Goal: Information Seeking & Learning: Learn about a topic

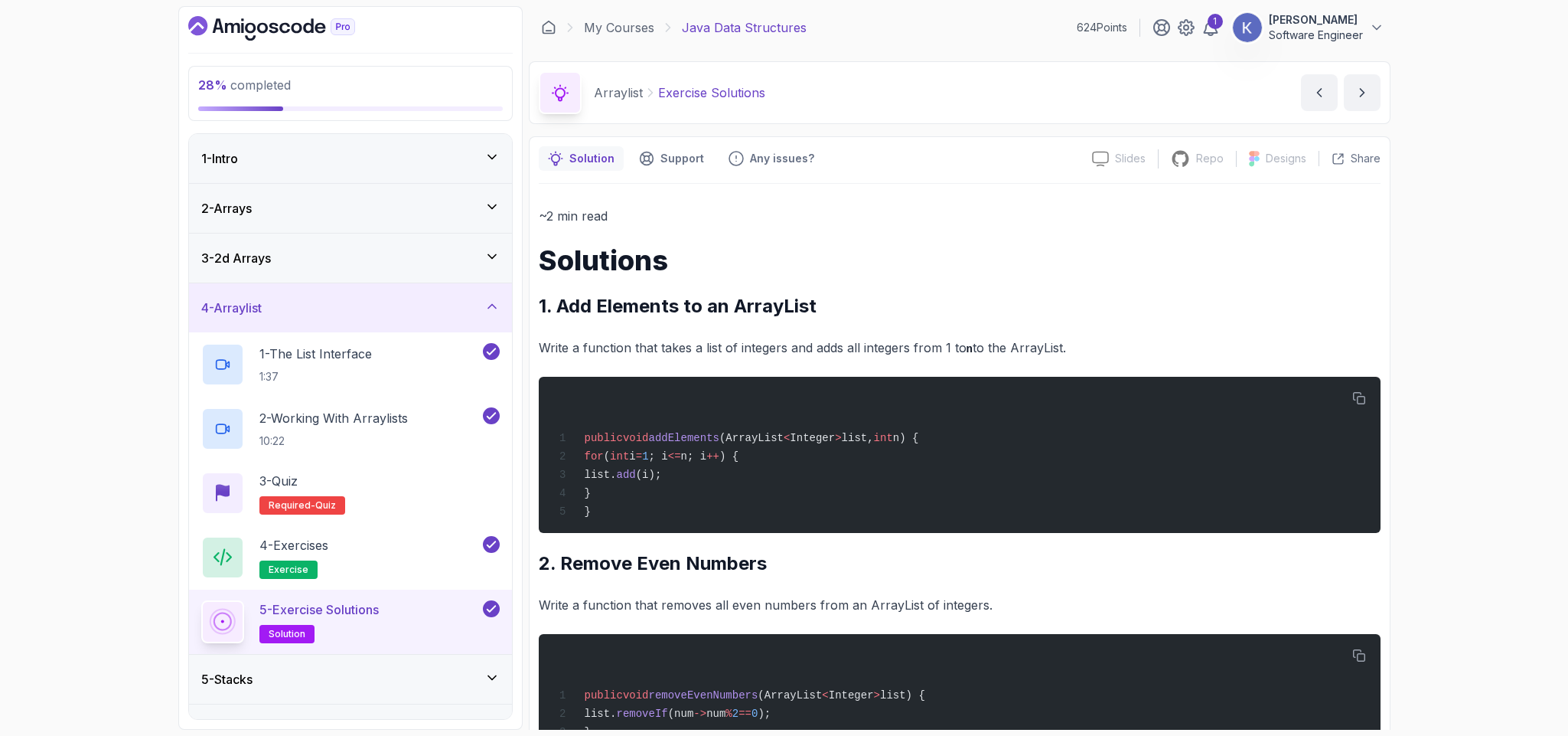
scroll to position [615, 0]
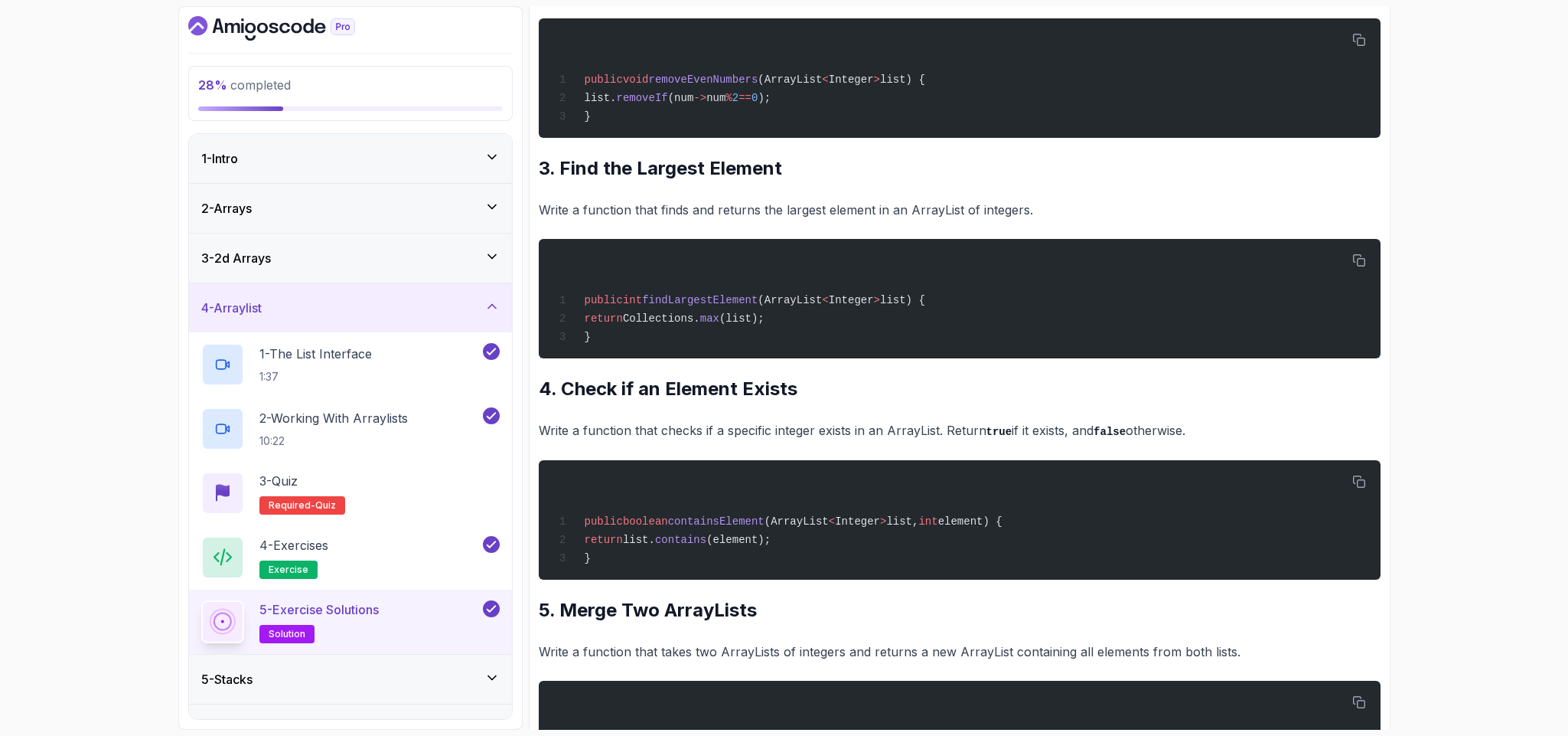
click at [269, 22] on icon "Dashboard" at bounding box center [272, 28] width 167 height 24
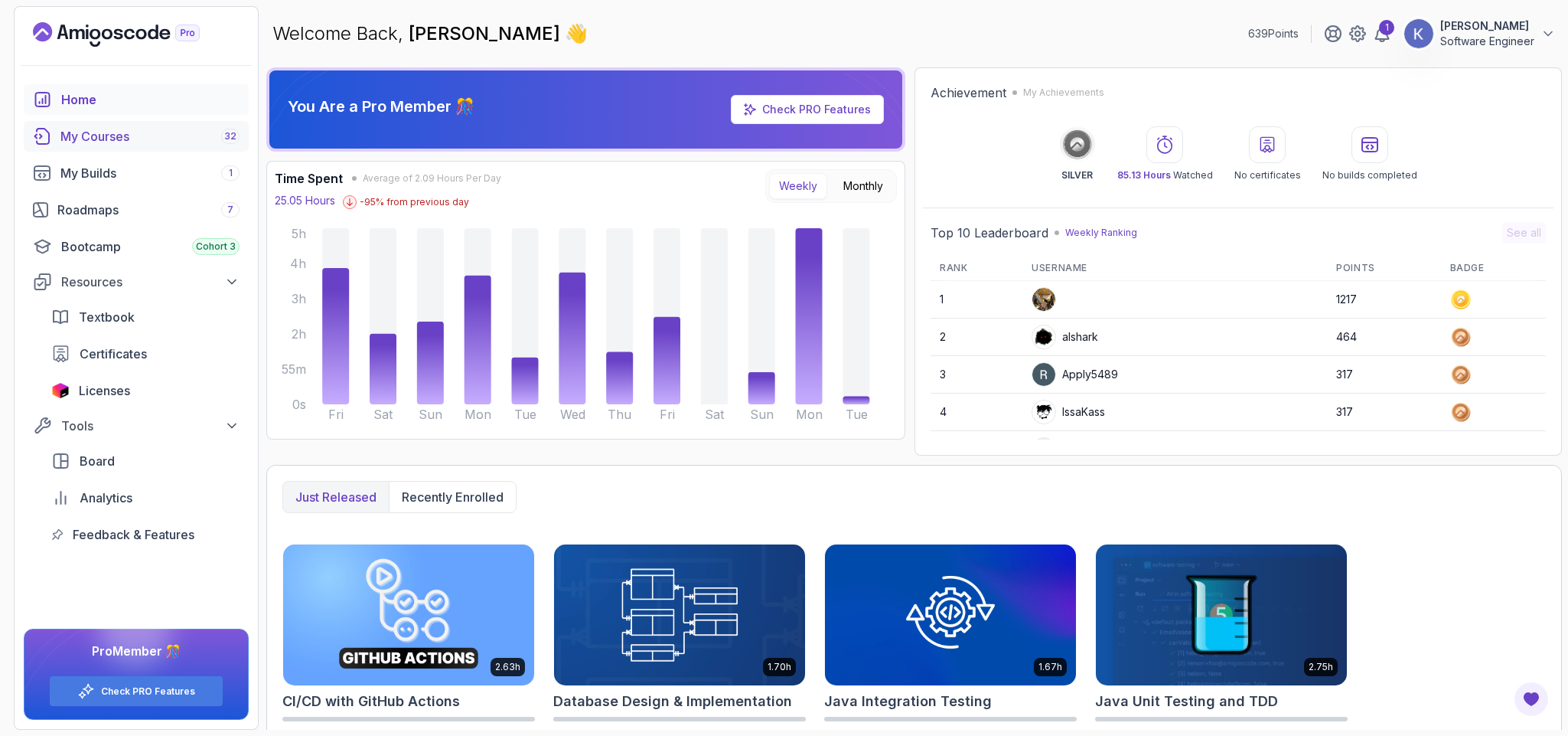
click at [111, 134] on div "My Courses 32" at bounding box center [150, 136] width 179 height 18
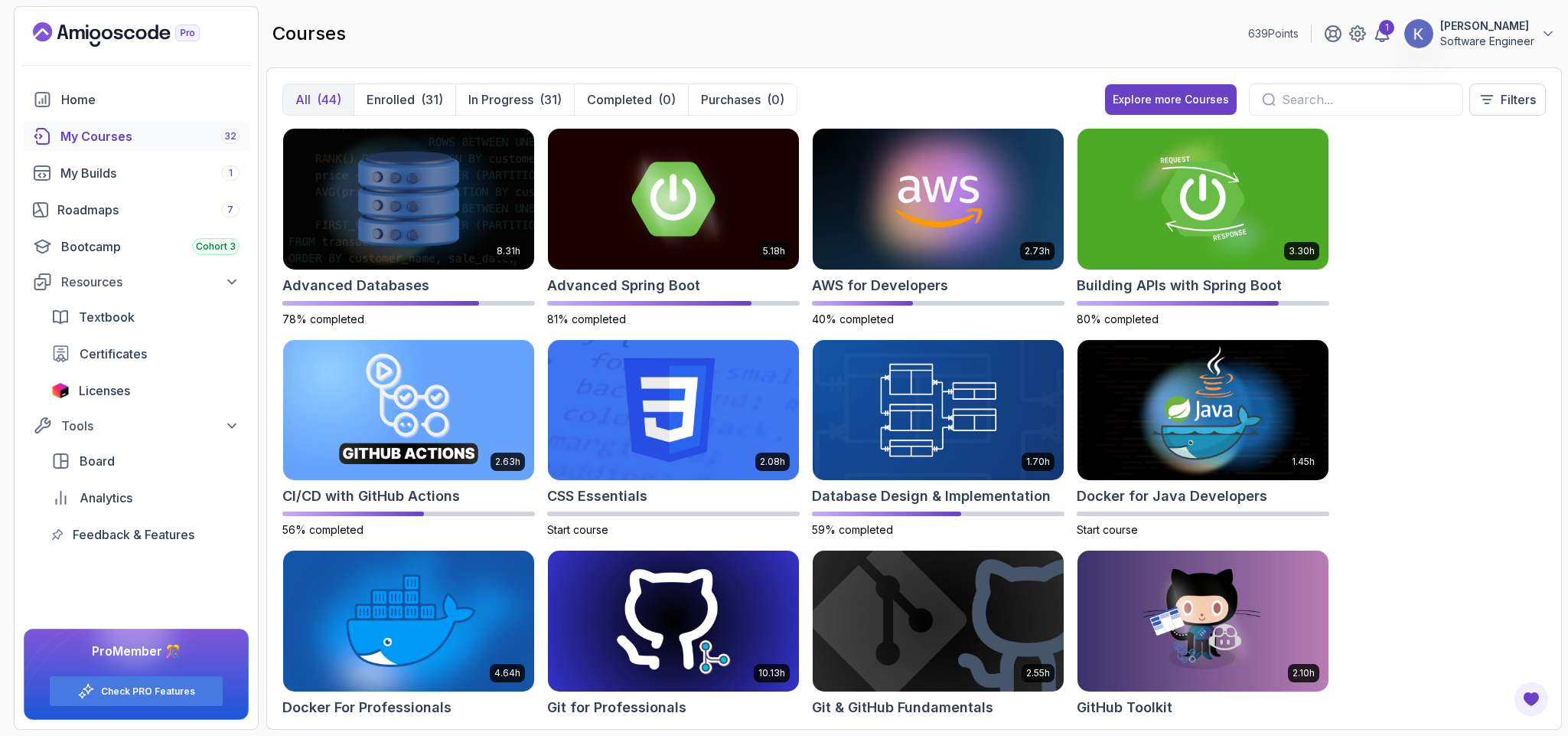
click at [1380, 517] on div "8.31h Advanced Databases 78% completed 5.18h Advanced Spring Boot 81% completed…" at bounding box center [914, 421] width 1264 height 586
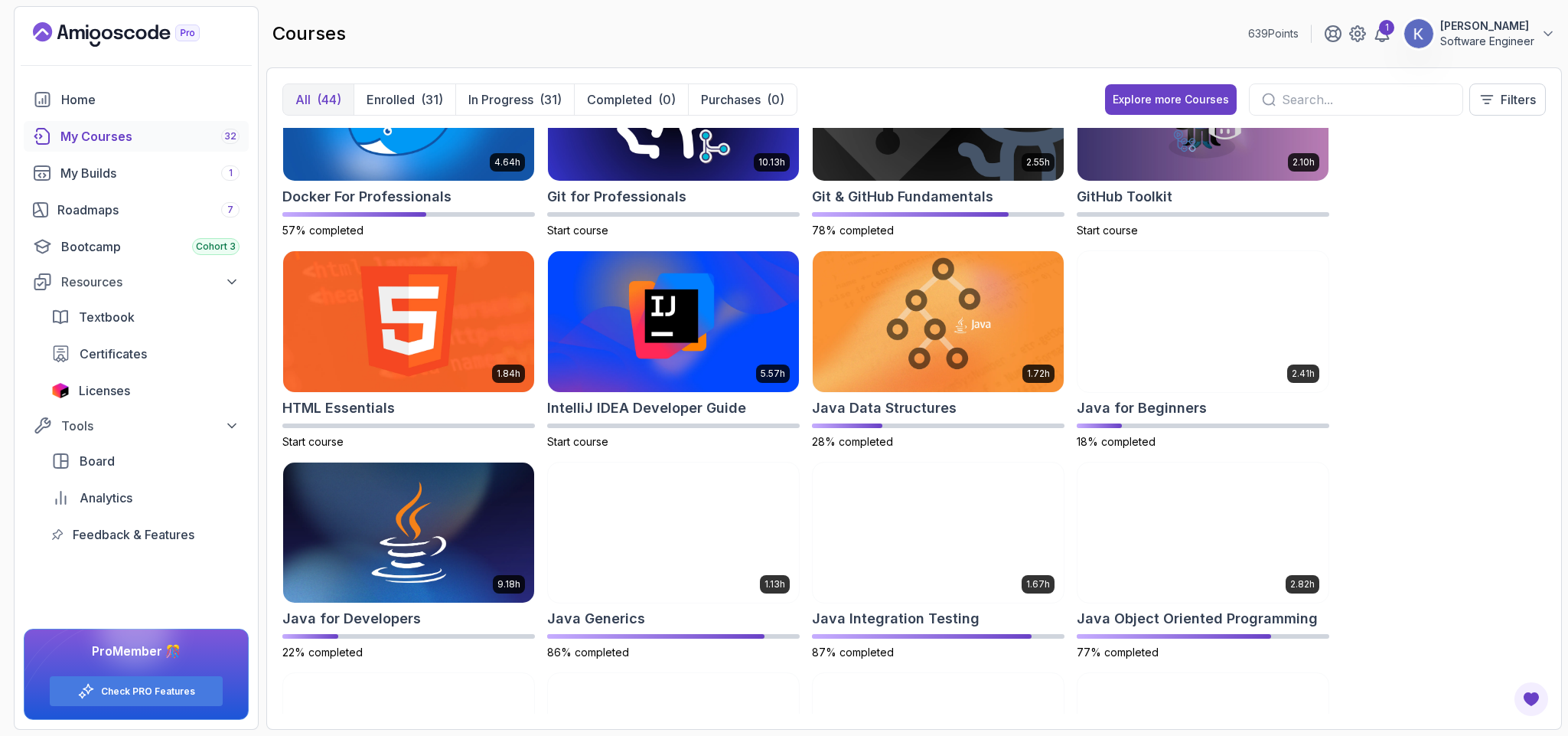
scroll to position [1022, 0]
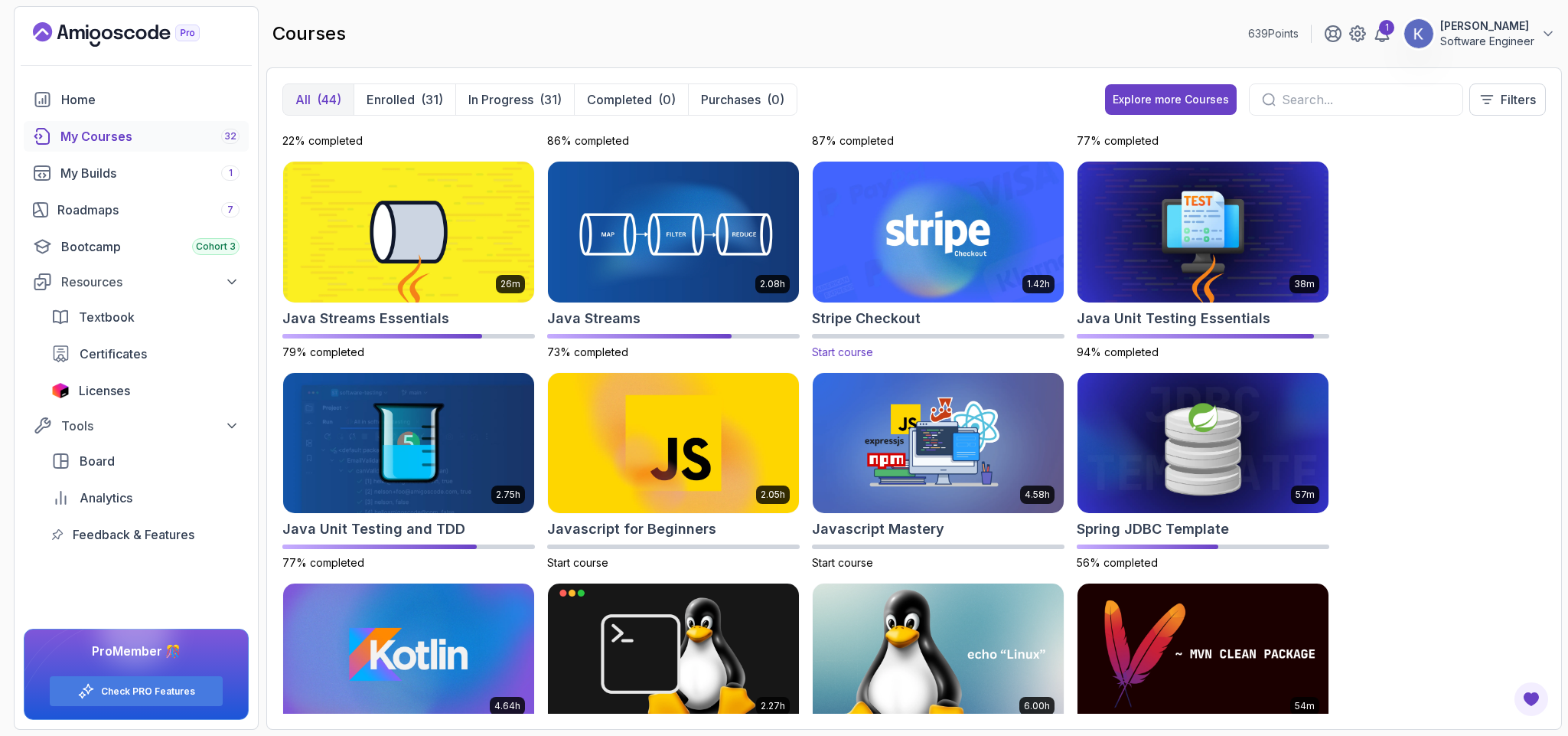
click at [939, 241] on img at bounding box center [938, 232] width 264 height 148
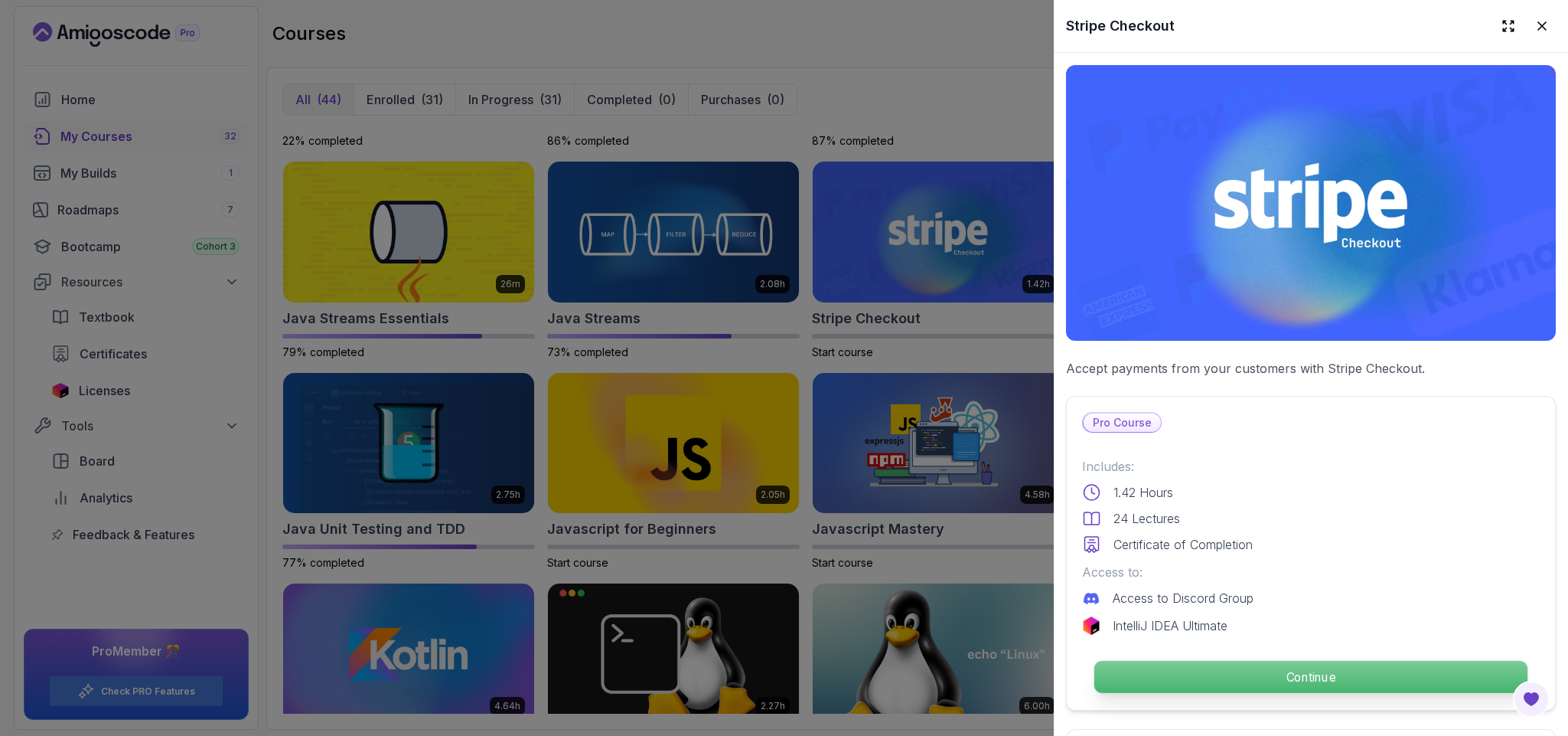
click at [1345, 661] on p "Continue" at bounding box center [1311, 676] width 433 height 32
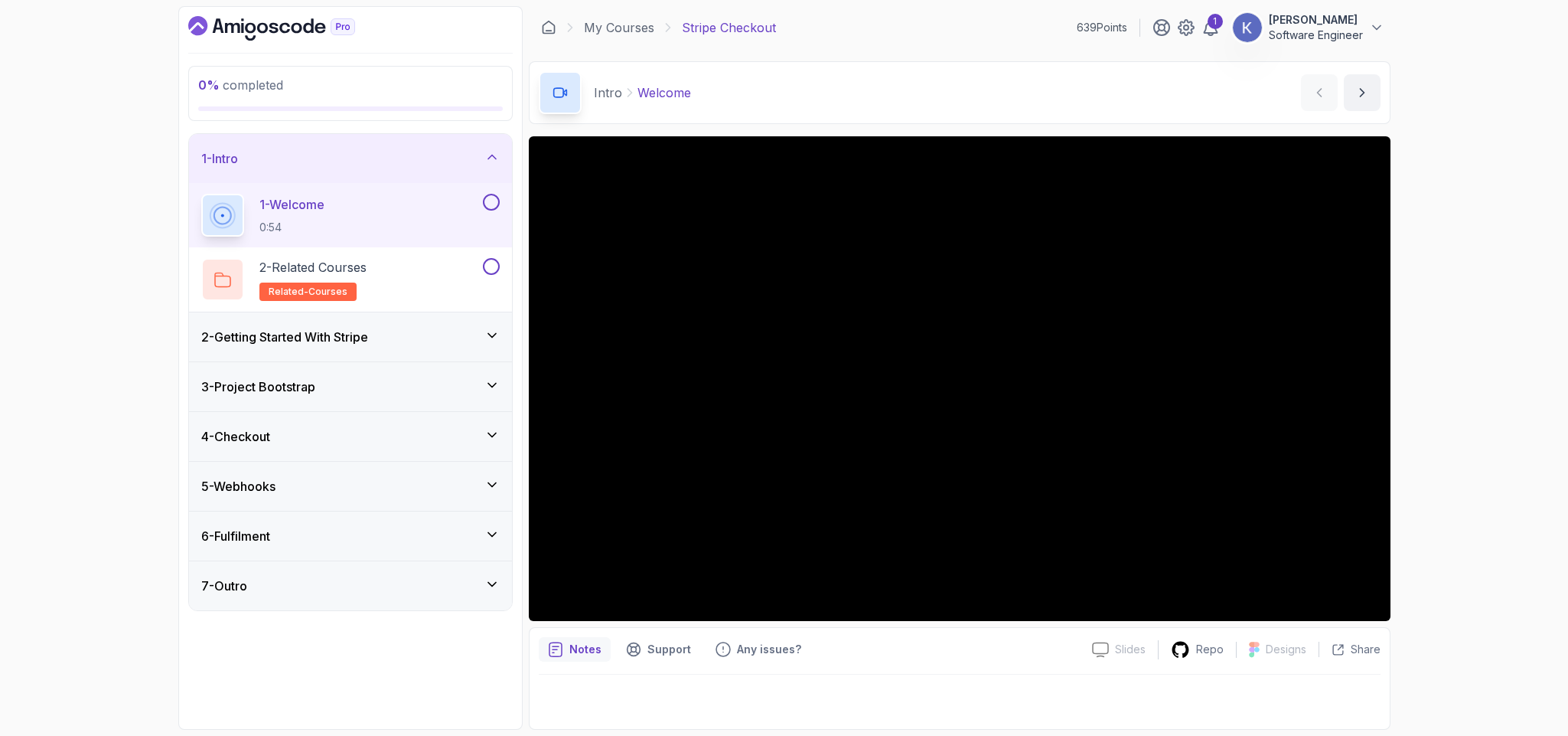
click at [383, 388] on div "3 - Project Bootstrap" at bounding box center [350, 387] width 298 height 18
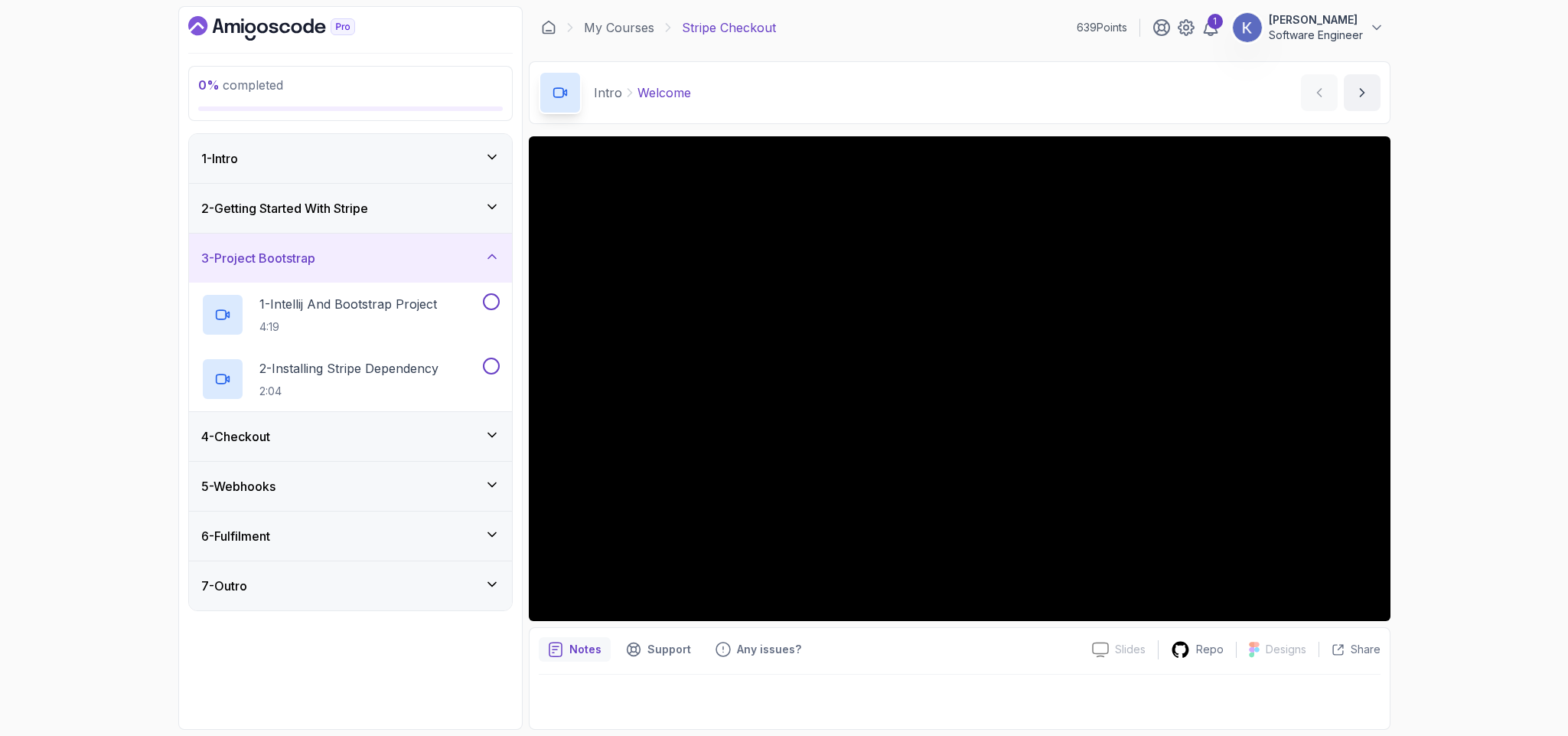
click at [388, 246] on div "3 - Project Bootstrap" at bounding box center [351, 258] width 323 height 49
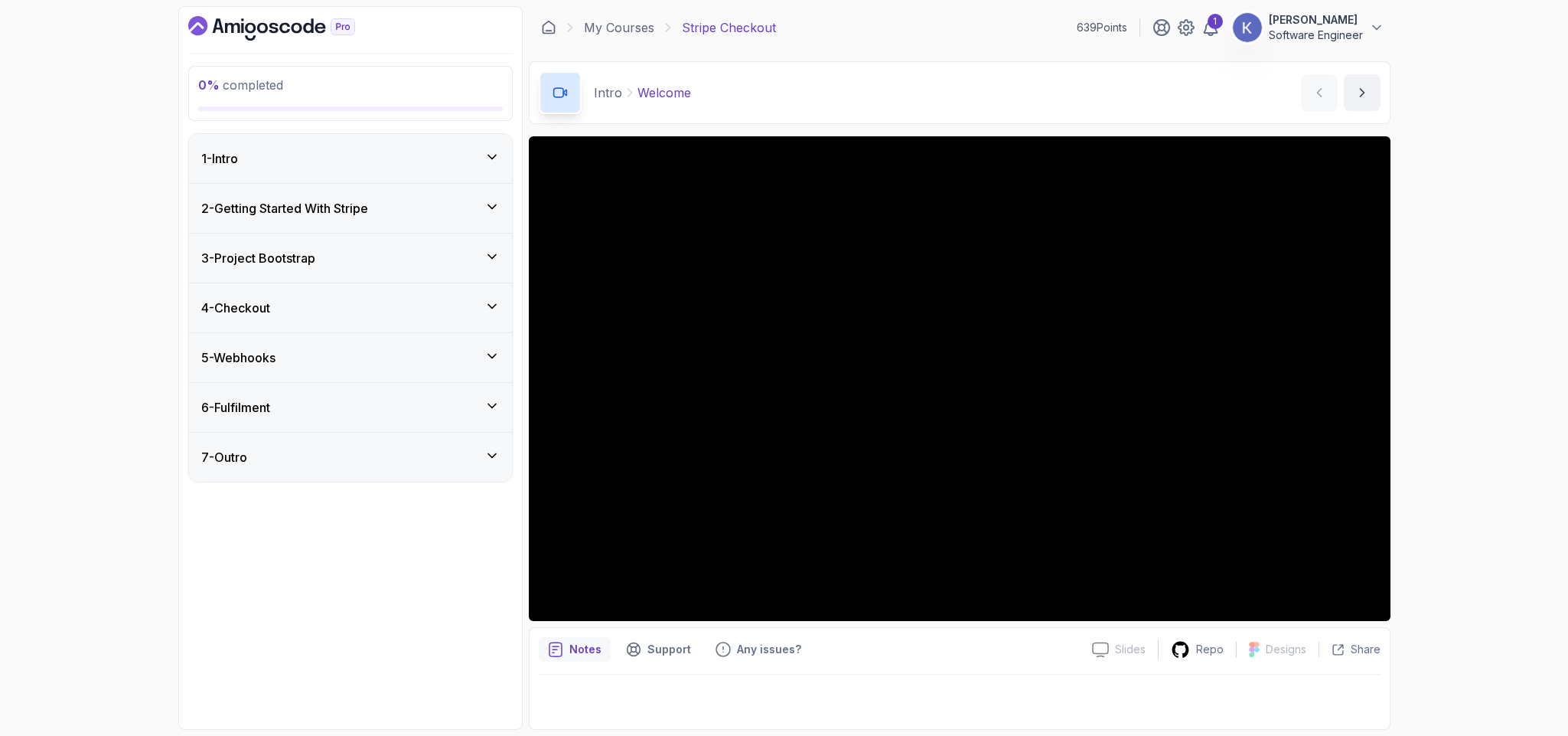
click at [348, 304] on div "4 - Checkout" at bounding box center [350, 307] width 298 height 18
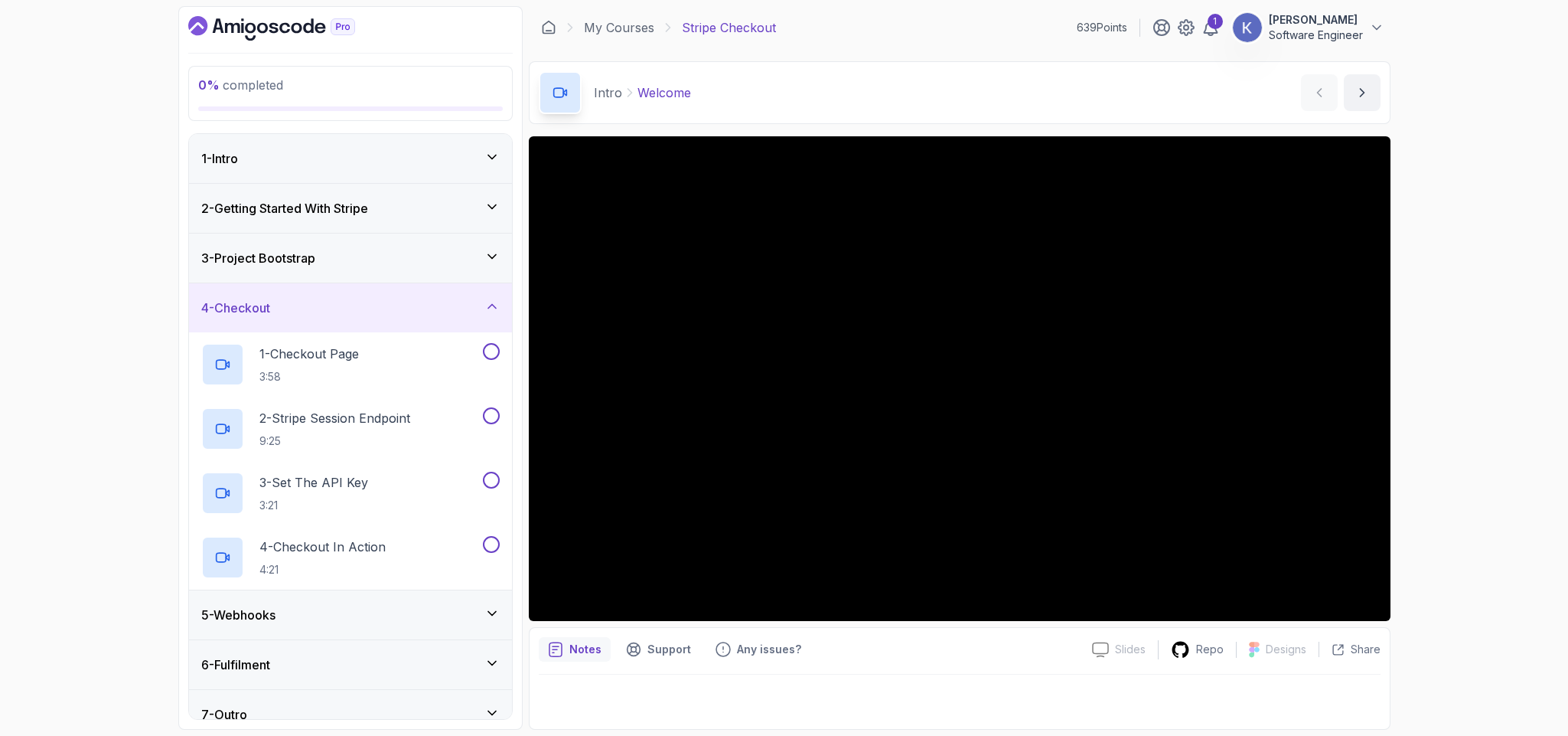
click at [348, 304] on div "4 - Checkout" at bounding box center [350, 307] width 298 height 18
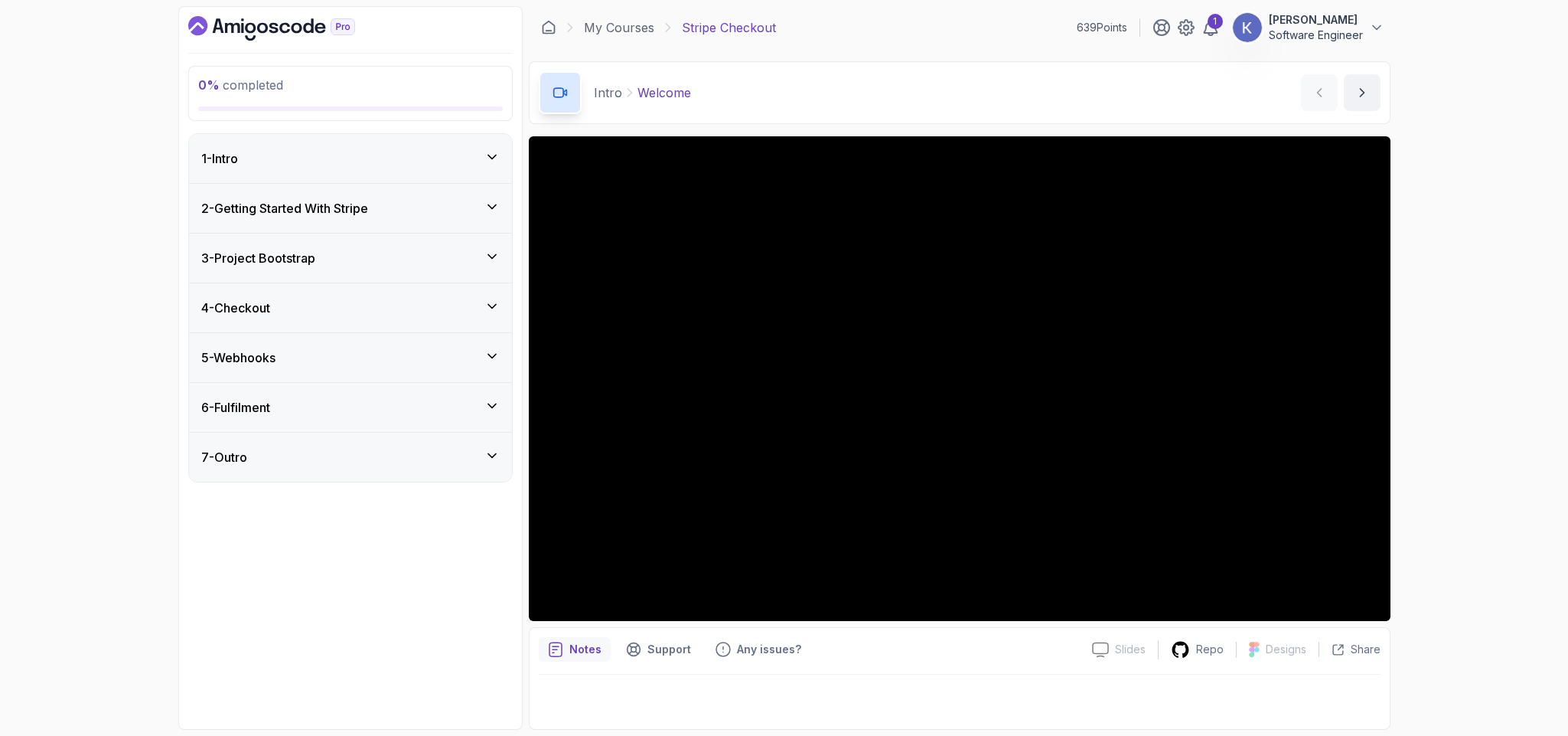
click at [404, 160] on div "1 - Intro" at bounding box center [350, 159] width 298 height 18
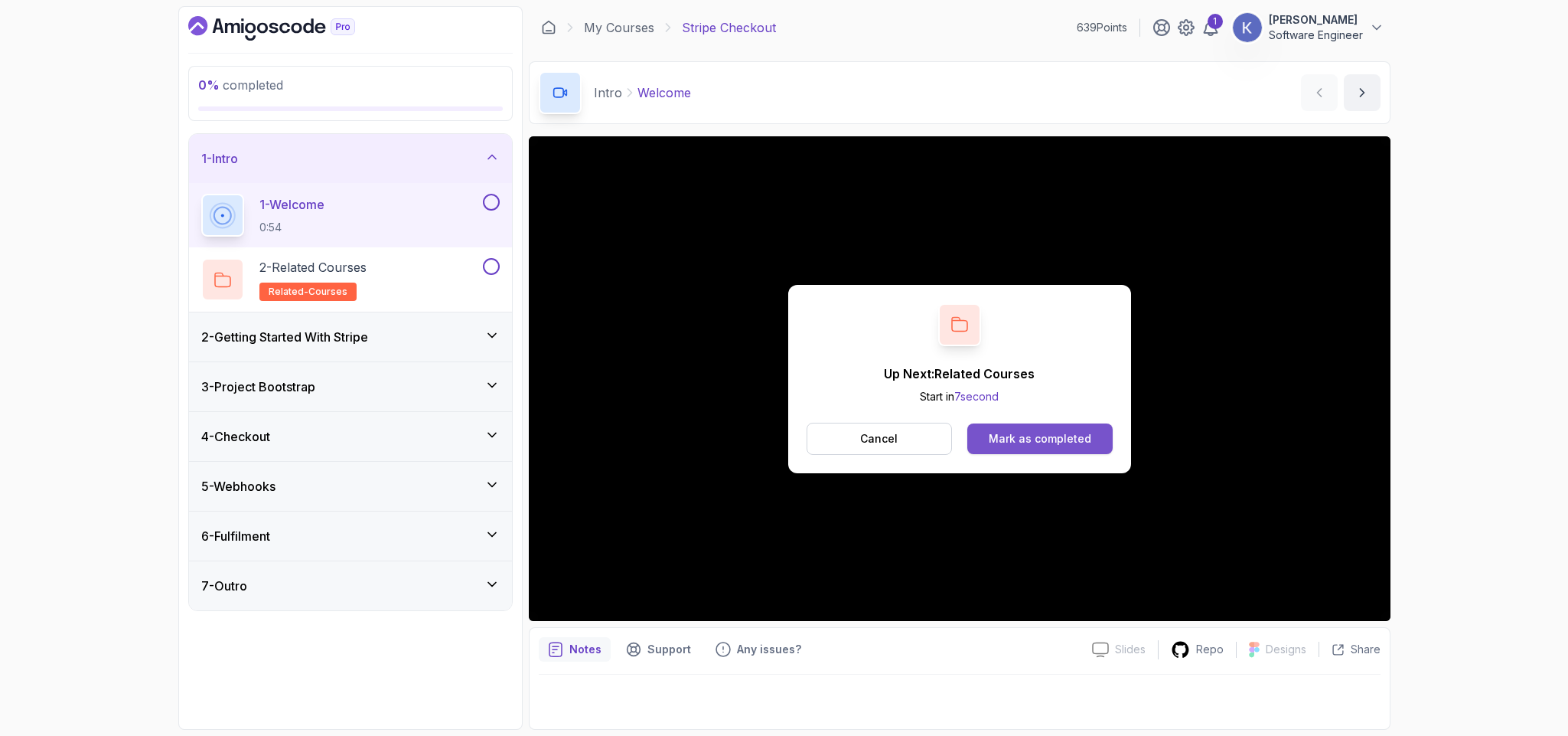
click at [1027, 449] on button "Mark as completed" at bounding box center [1040, 439] width 145 height 31
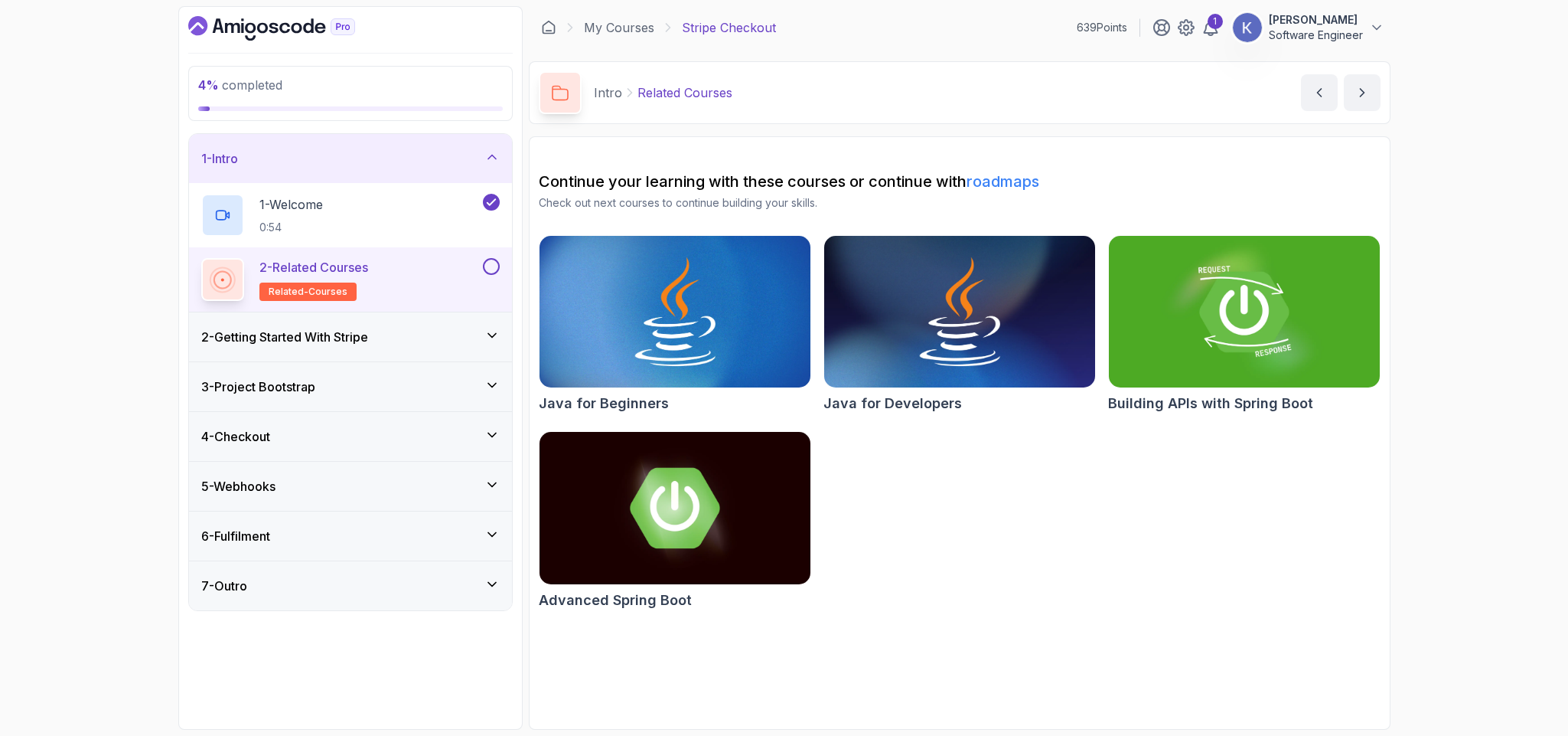
click at [439, 344] on div "2 - Getting Started With Stripe" at bounding box center [350, 337] width 298 height 18
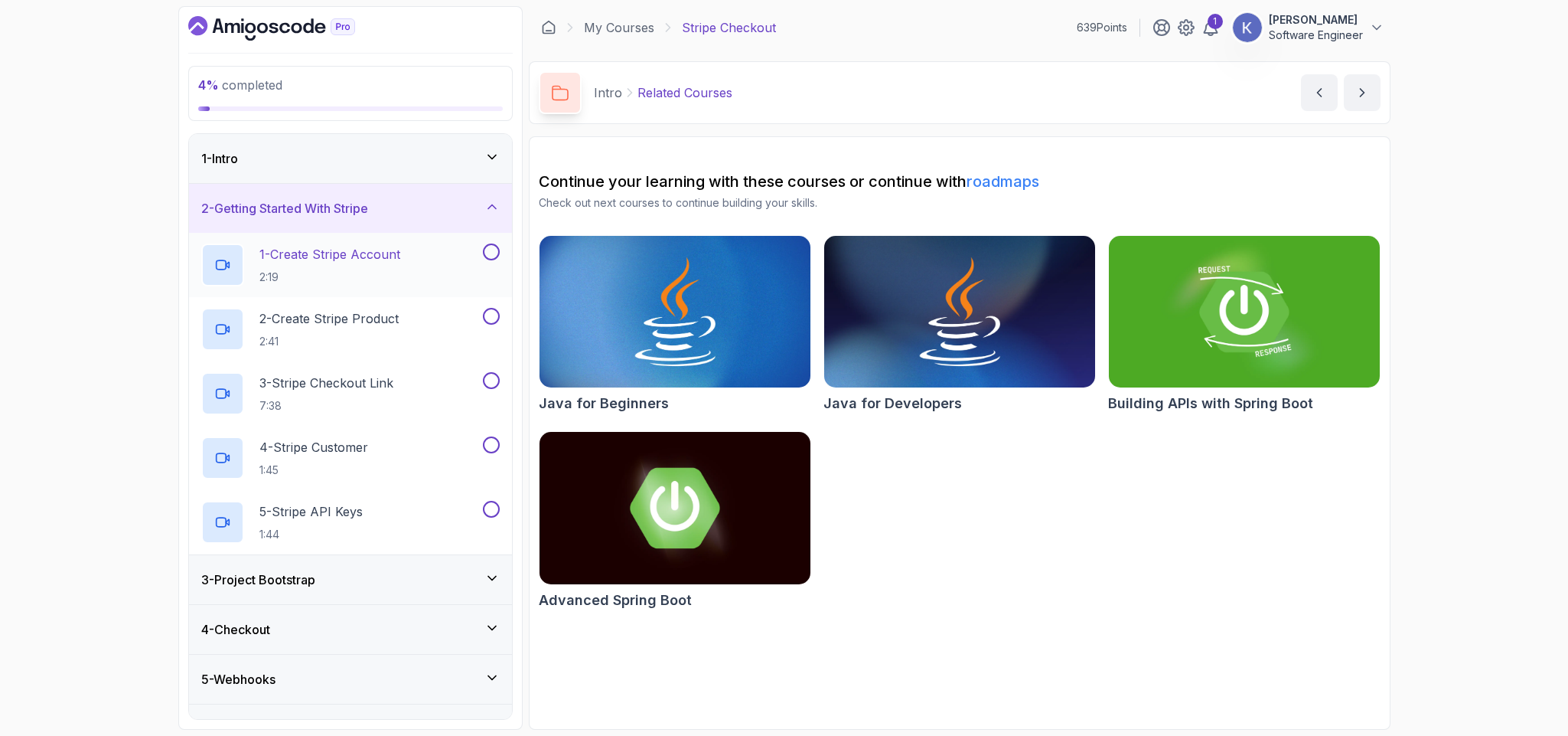
click at [443, 260] on div "1 - Create Stripe Account 2:19" at bounding box center [341, 265] width 279 height 43
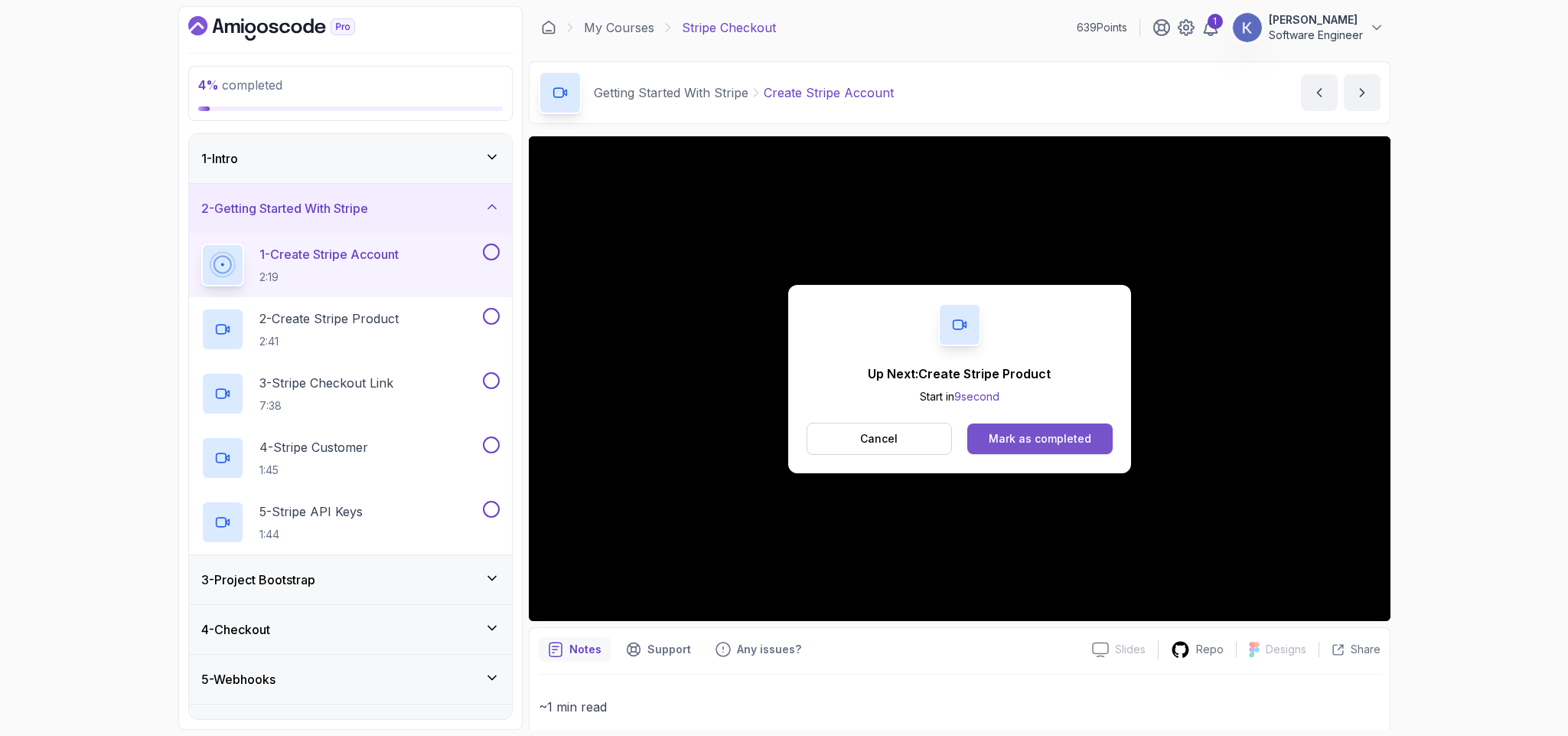
click at [1102, 431] on button "Mark as completed" at bounding box center [1040, 439] width 145 height 31
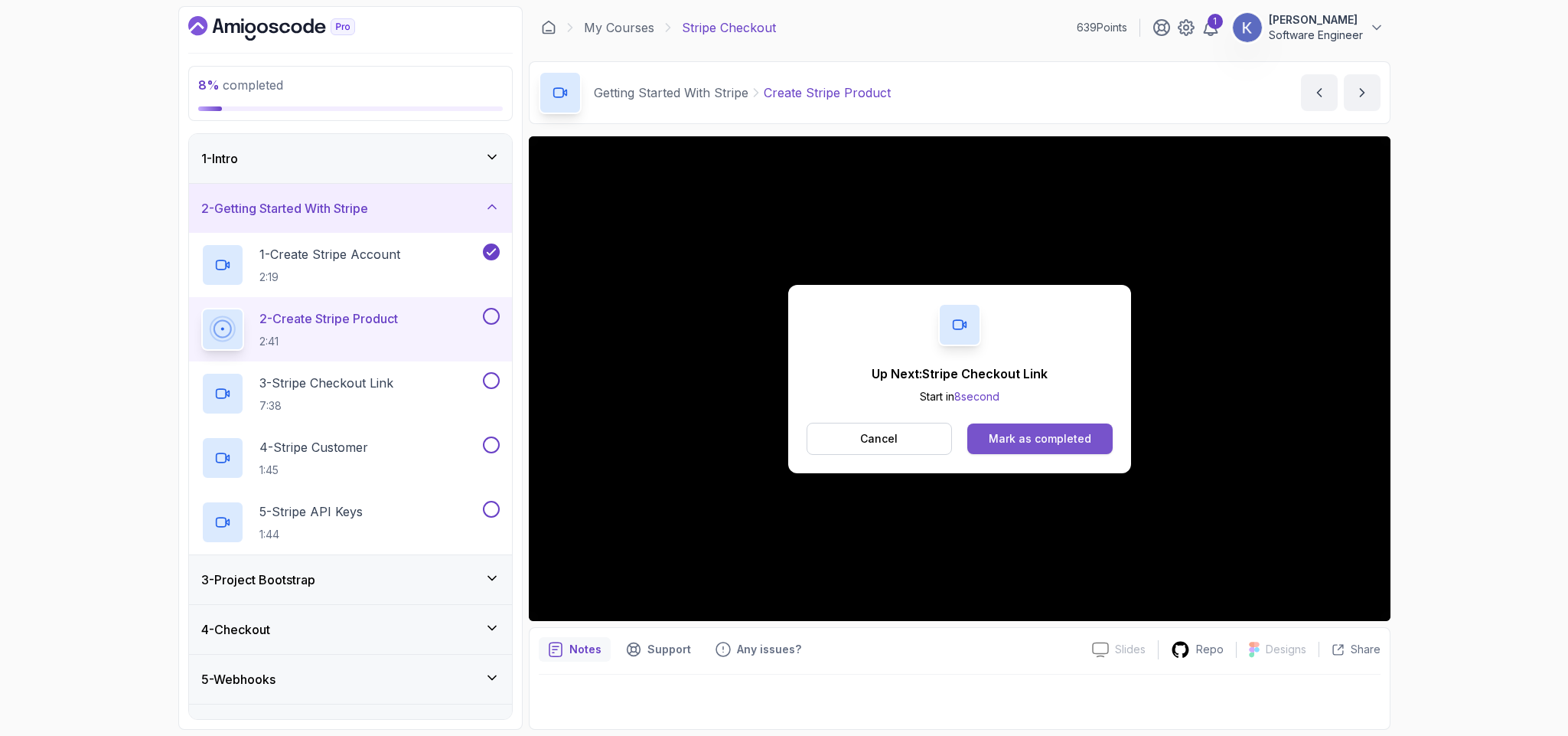
click at [1035, 446] on div "Mark as completed" at bounding box center [1040, 439] width 102 height 15
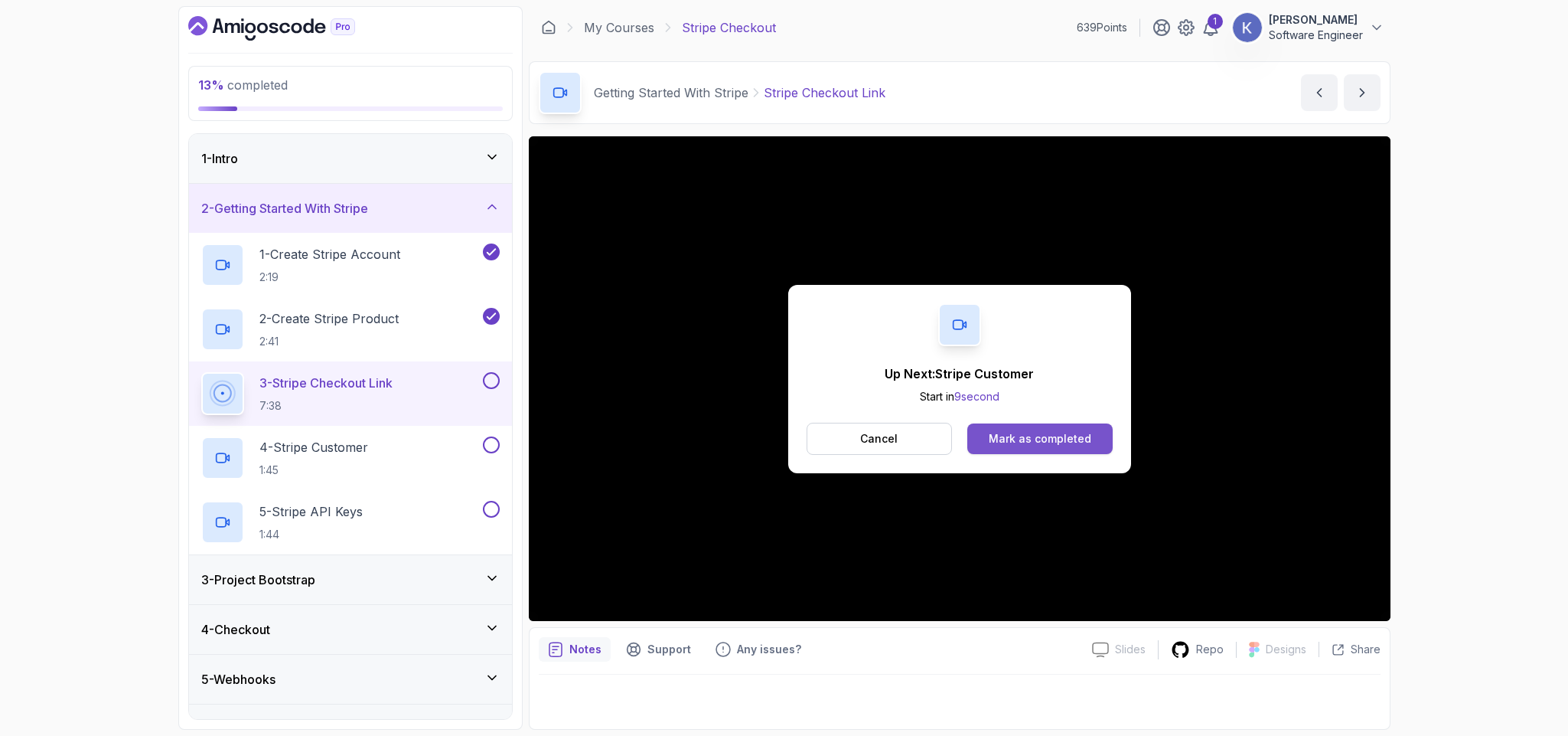
click at [1074, 437] on div "Mark as completed" at bounding box center [1040, 439] width 102 height 15
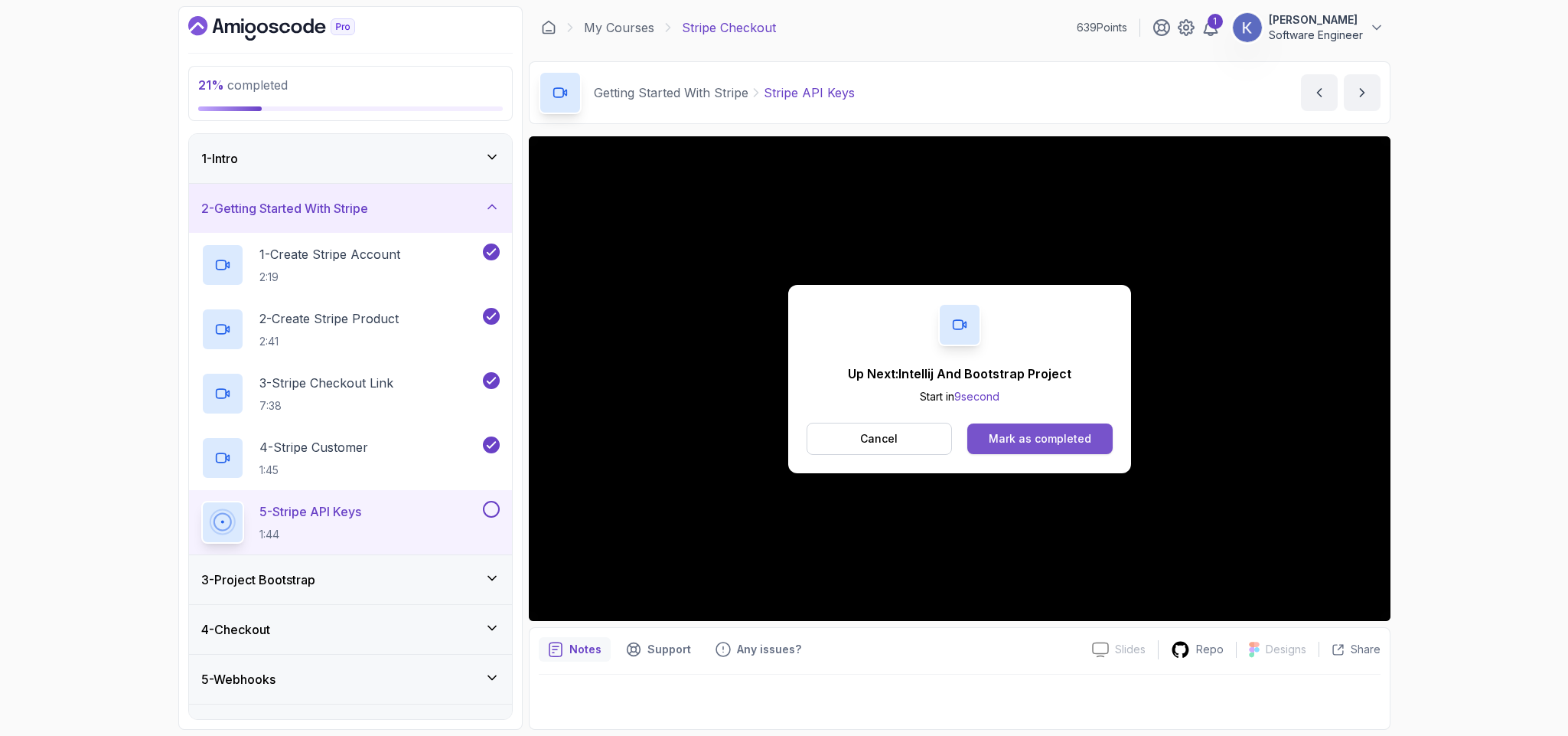
click at [1098, 423] on button "Mark as completed" at bounding box center [1040, 439] width 145 height 31
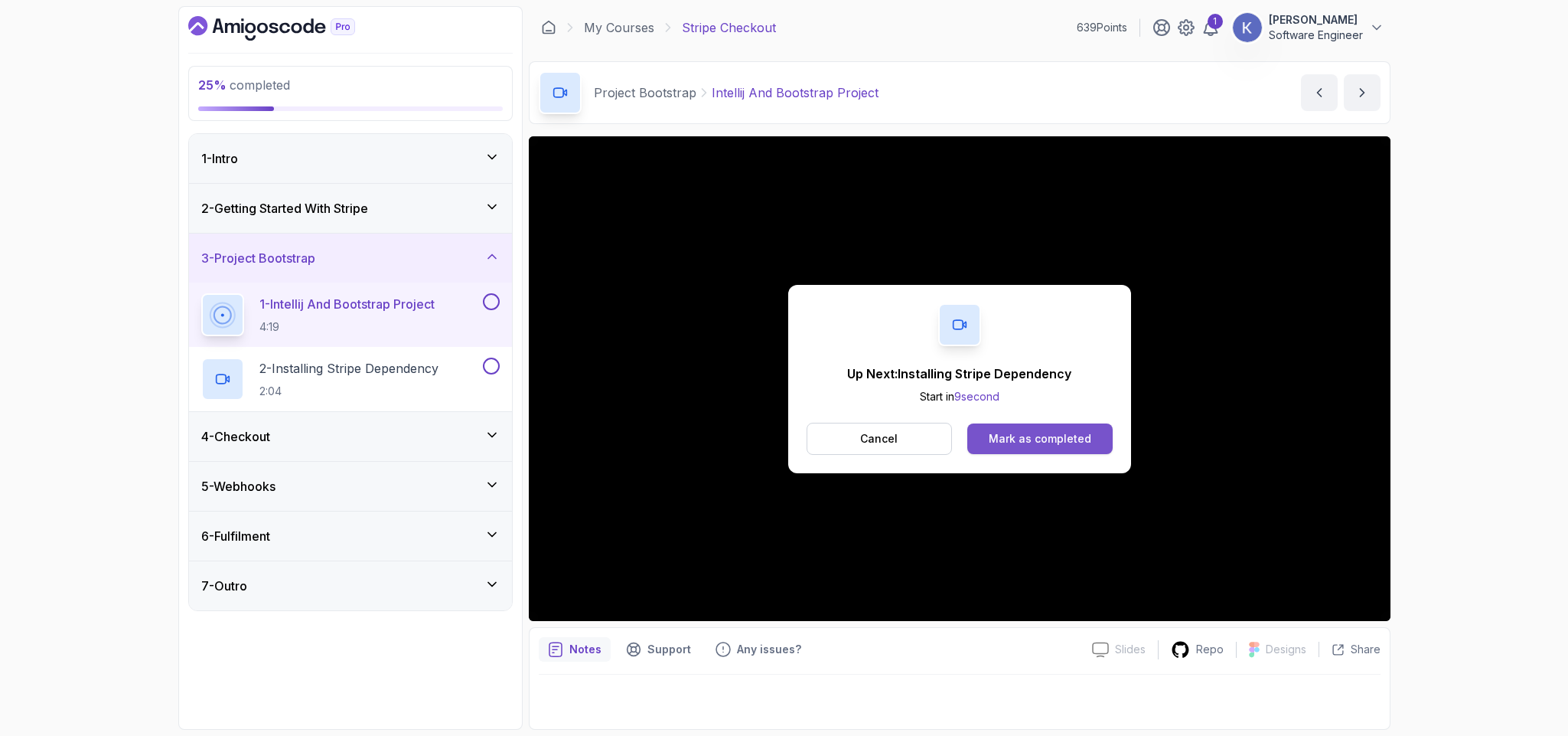
click at [1092, 437] on button "Mark as completed" at bounding box center [1040, 439] width 145 height 31
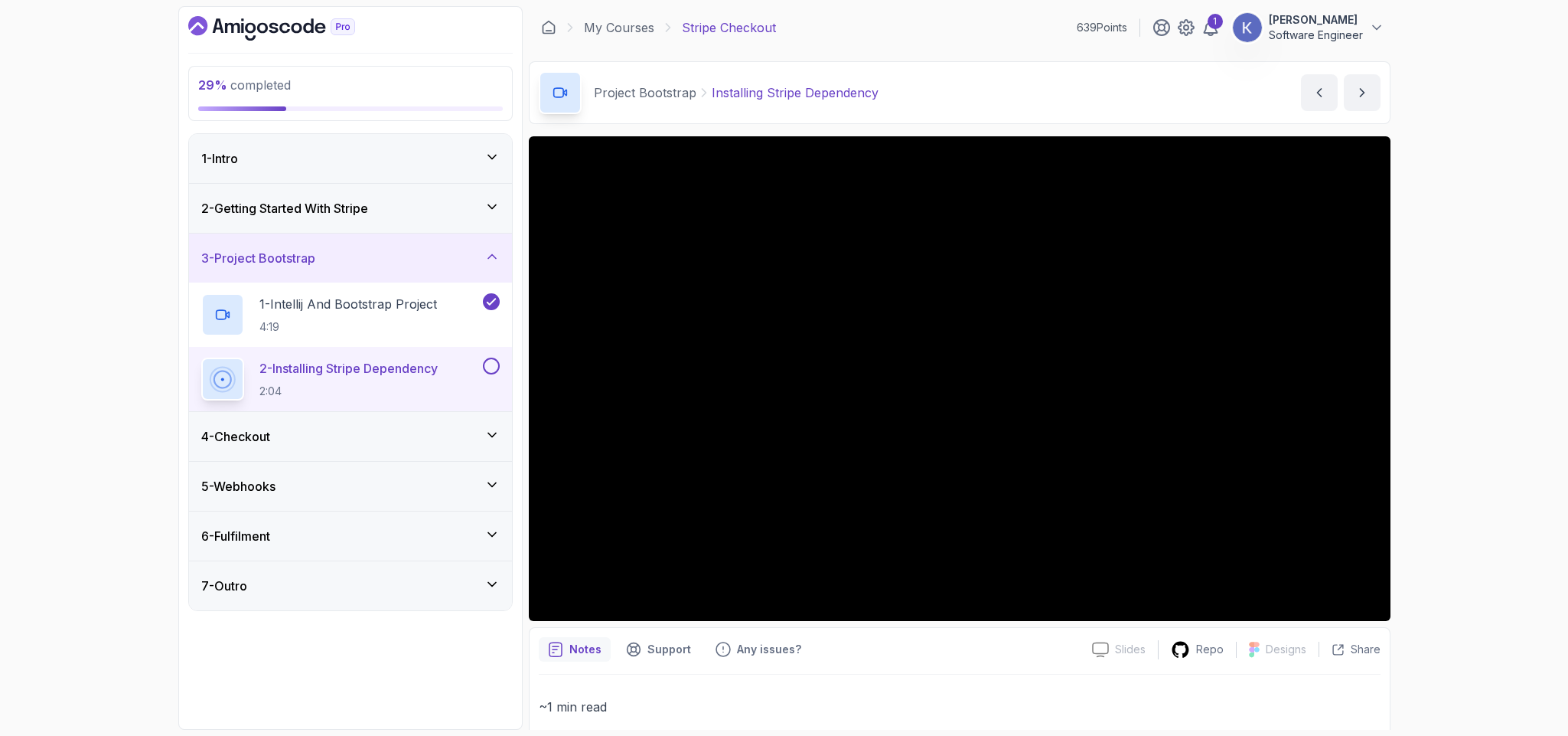
click at [488, 487] on icon at bounding box center [492, 485] width 7 height 4
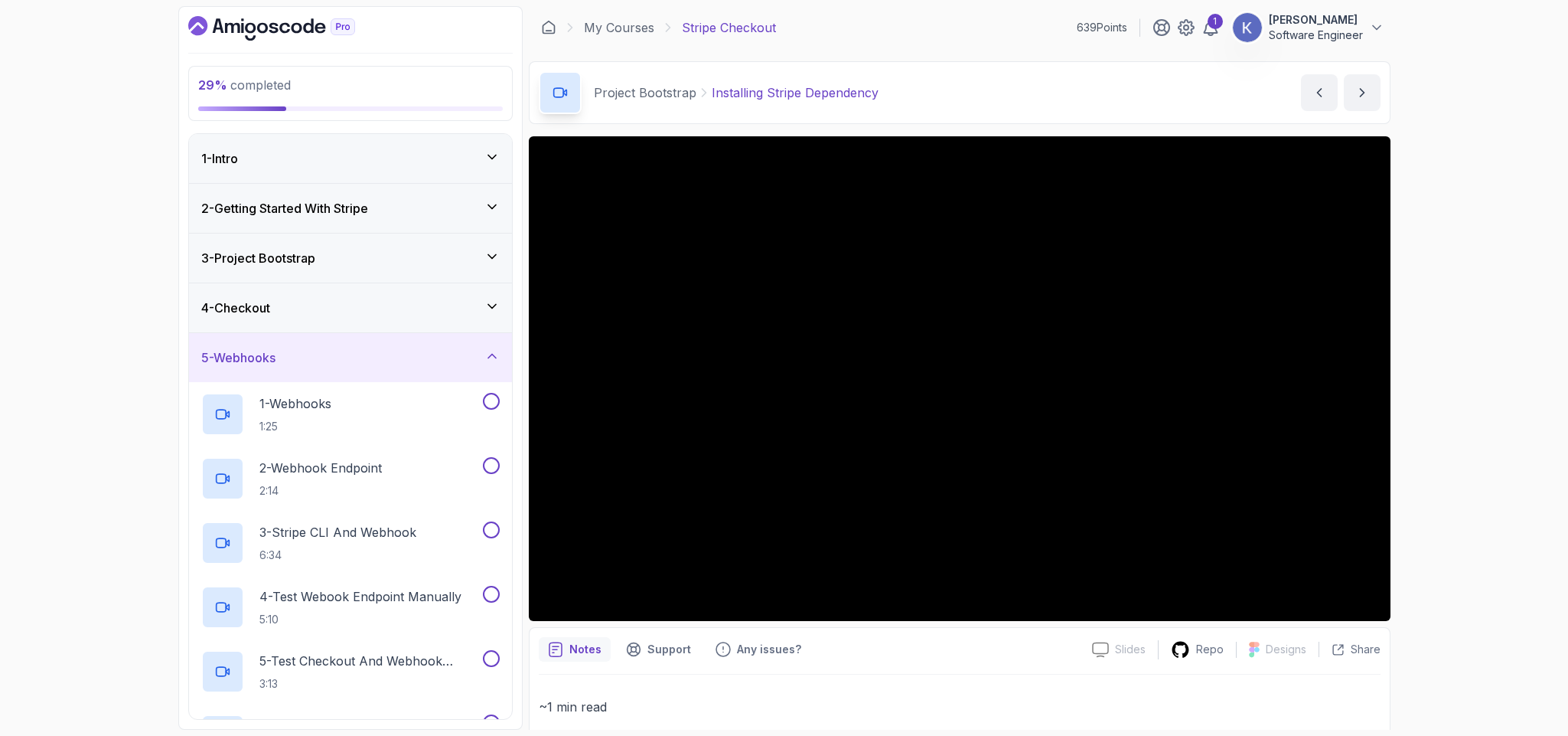
click at [359, 357] on div "5 - Webhooks" at bounding box center [350, 357] width 298 height 18
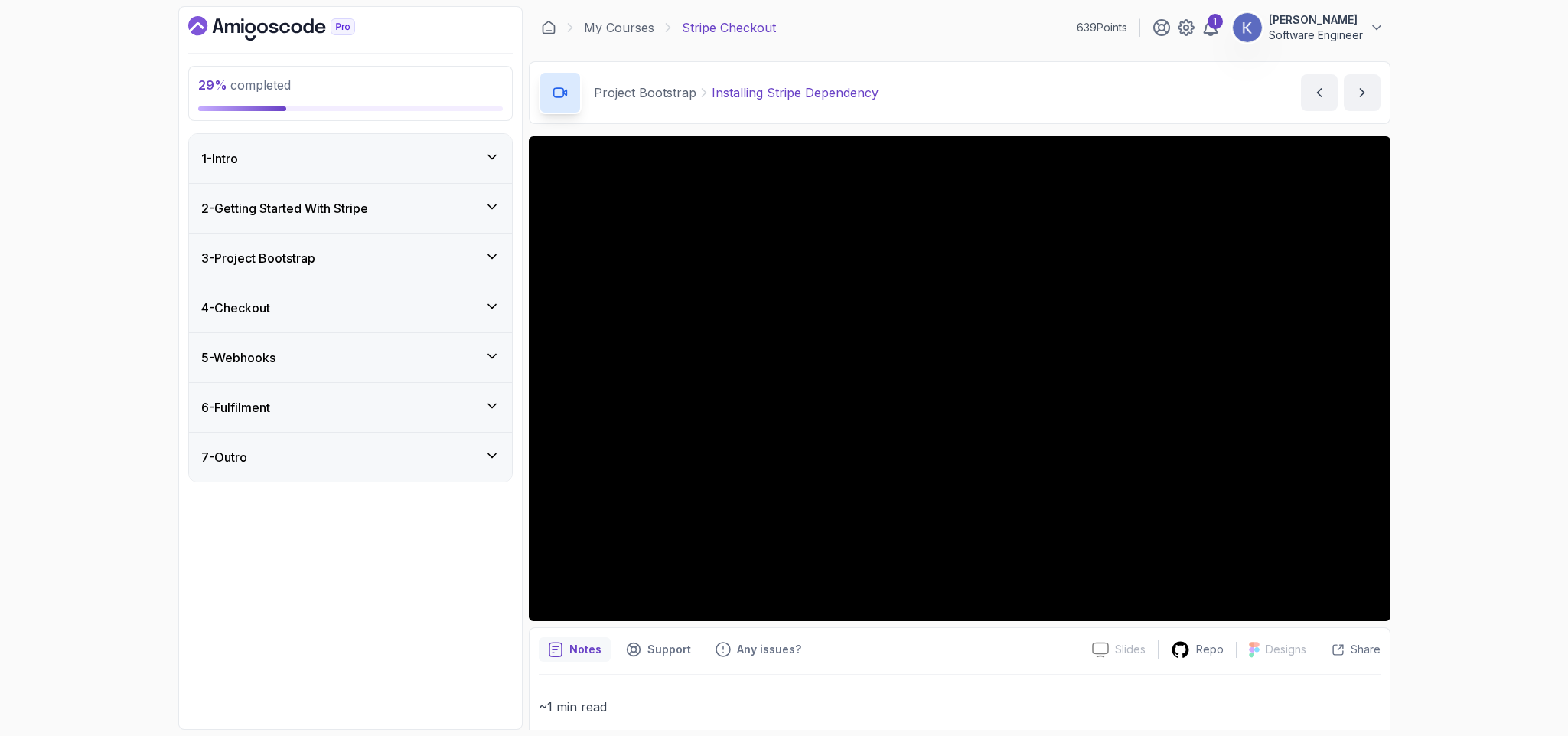
click at [342, 416] on div "6 - Fulfilment" at bounding box center [350, 407] width 298 height 18
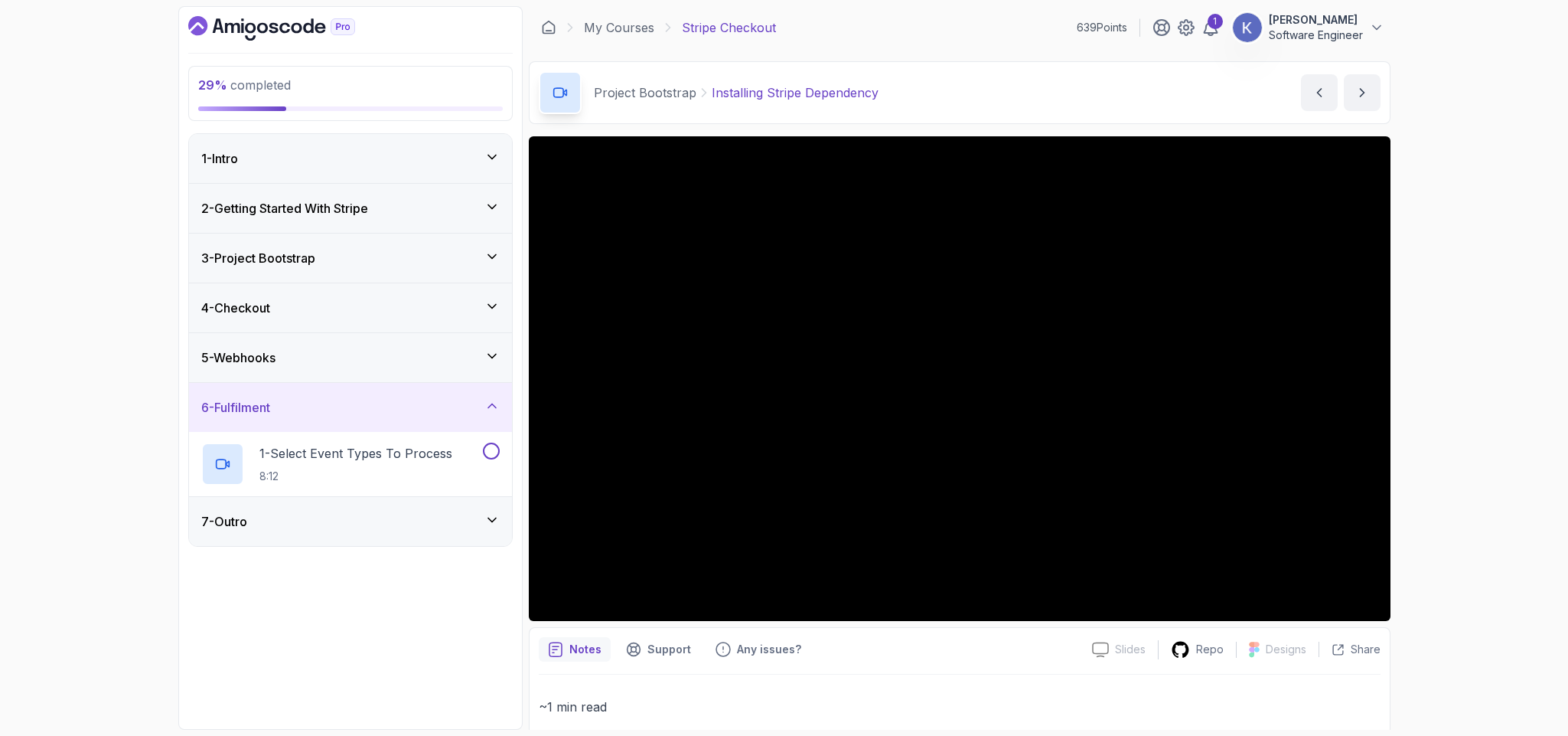
click at [322, 365] on div "5 - Webhooks" at bounding box center [350, 357] width 298 height 18
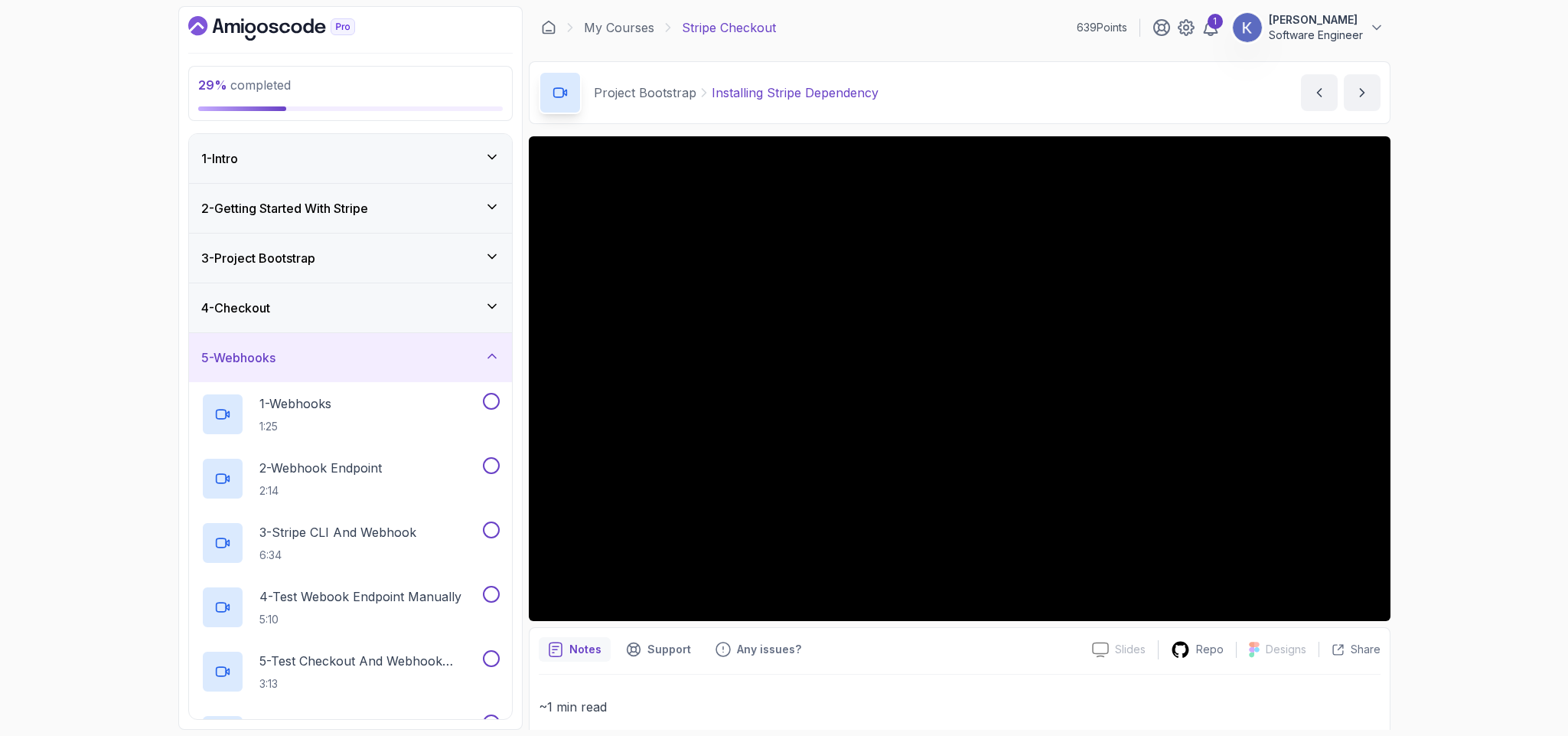
click at [324, 313] on div "4 - Checkout" at bounding box center [350, 307] width 298 height 18
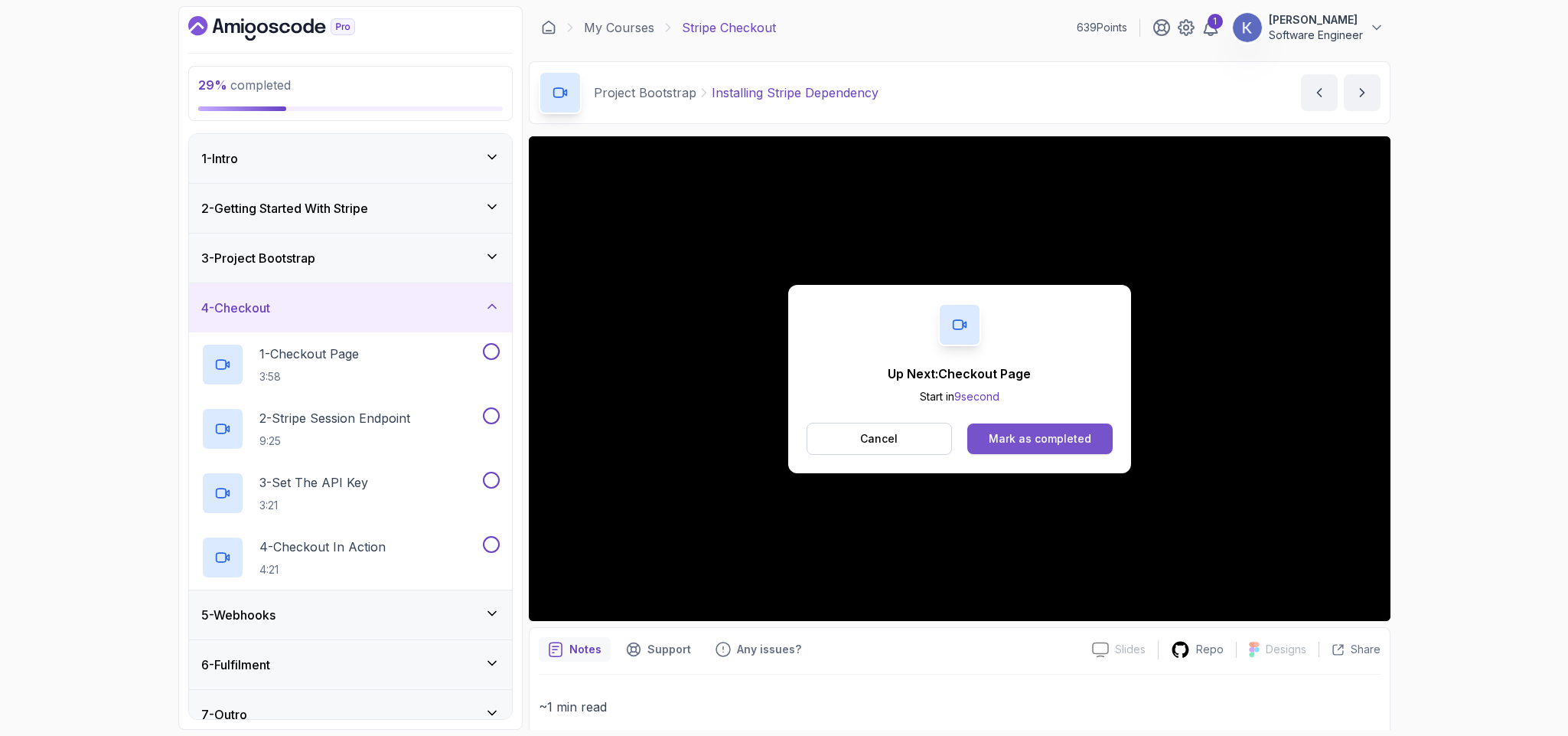
click at [1087, 443] on div "Mark as completed" at bounding box center [1040, 439] width 102 height 15
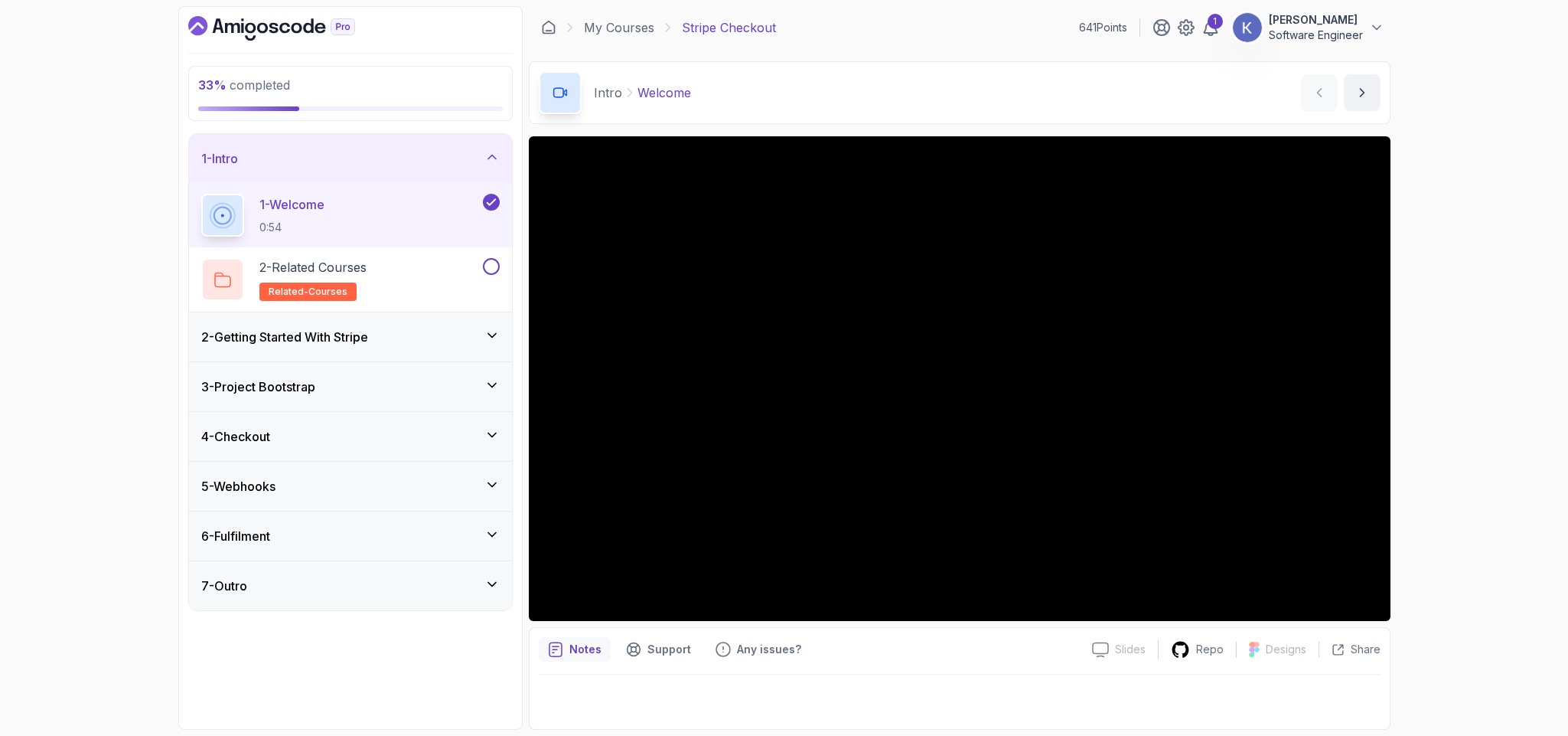
click at [365, 434] on div "4 - Checkout" at bounding box center [350, 436] width 298 height 18
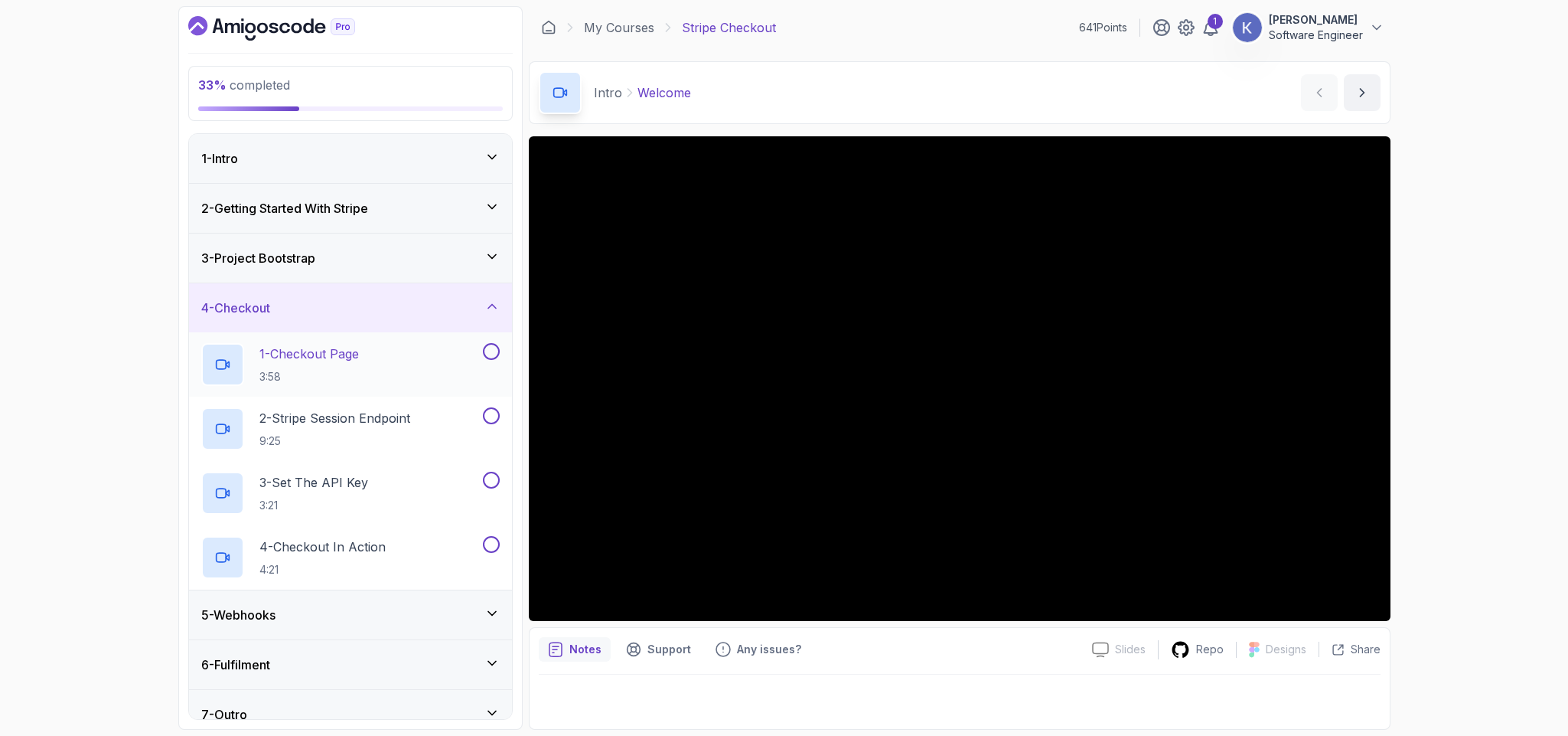
click at [370, 363] on div "1 - Checkout Page 3:58" at bounding box center [341, 363] width 279 height 43
